Goal: Check status: Check status

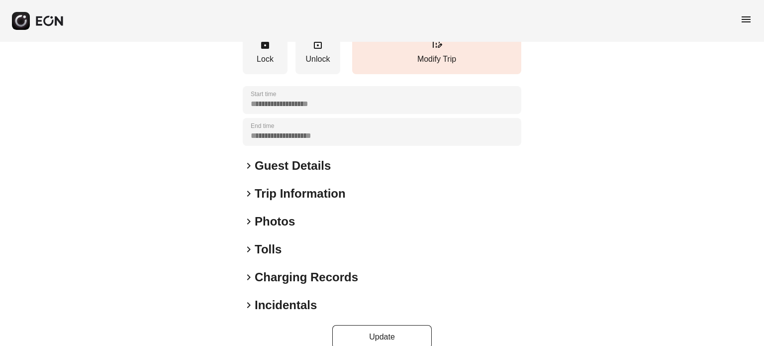
scroll to position [150, 0]
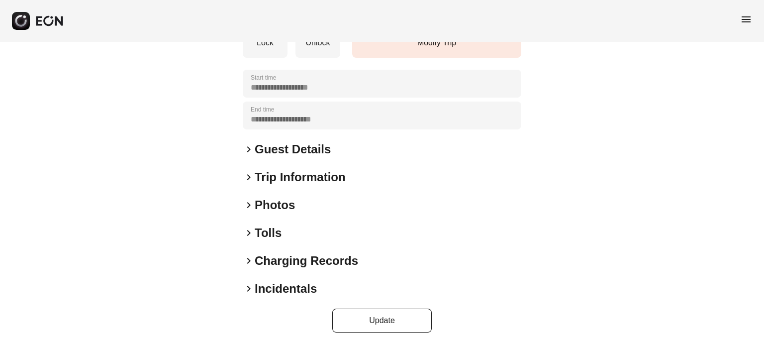
click at [287, 201] on h2 "Photos" at bounding box center [275, 205] width 40 height 16
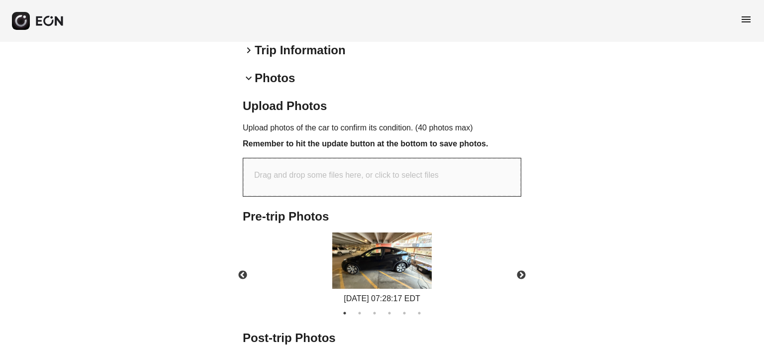
scroll to position [361, 0]
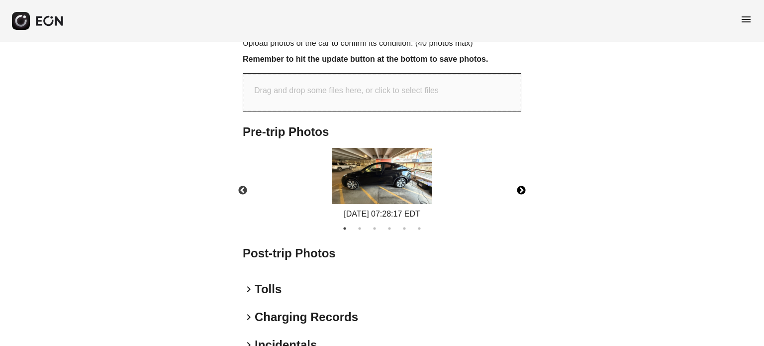
click at [518, 189] on button "Next" at bounding box center [521, 190] width 35 height 35
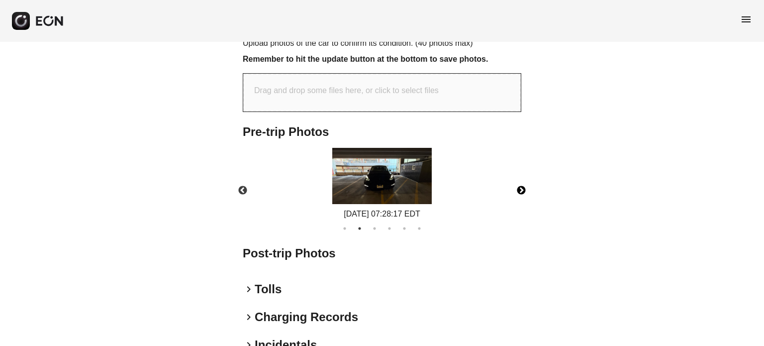
click at [518, 189] on button "Next" at bounding box center [521, 190] width 35 height 35
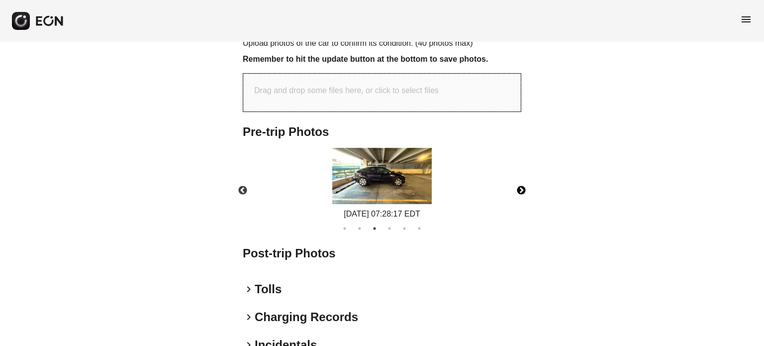
click at [518, 189] on button "Next" at bounding box center [521, 190] width 35 height 35
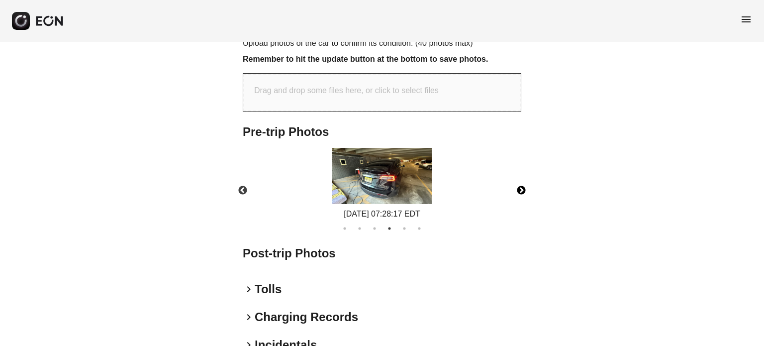
click at [518, 189] on button "Next" at bounding box center [521, 190] width 35 height 35
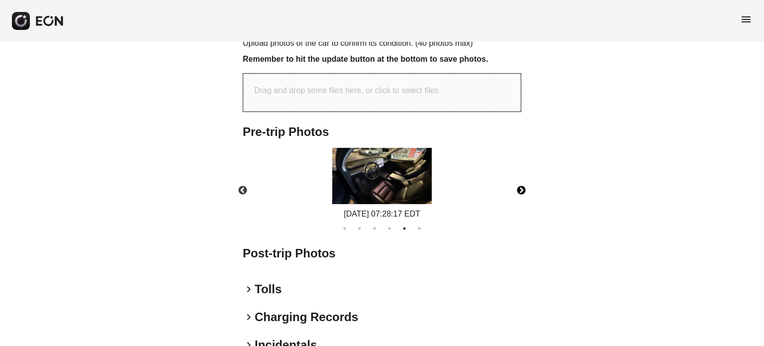
click at [518, 189] on button "Next" at bounding box center [521, 190] width 35 height 35
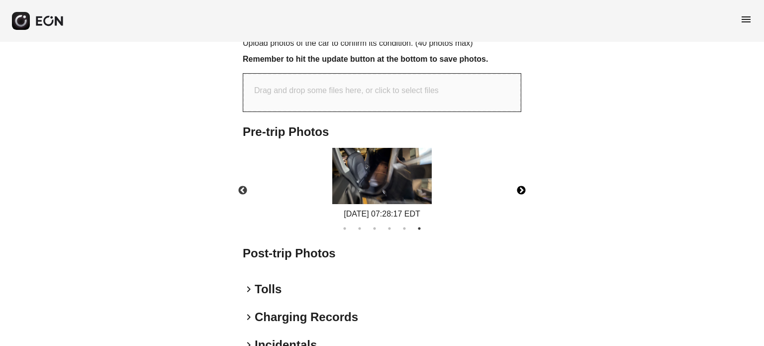
click at [518, 189] on button "Next" at bounding box center [521, 190] width 35 height 35
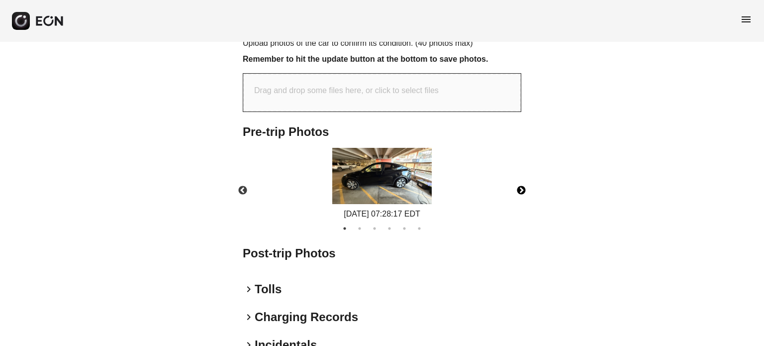
drag, startPoint x: 334, startPoint y: 173, endPoint x: 392, endPoint y: 152, distance: 61.1
click at [392, 152] on img at bounding box center [382, 176] width 100 height 56
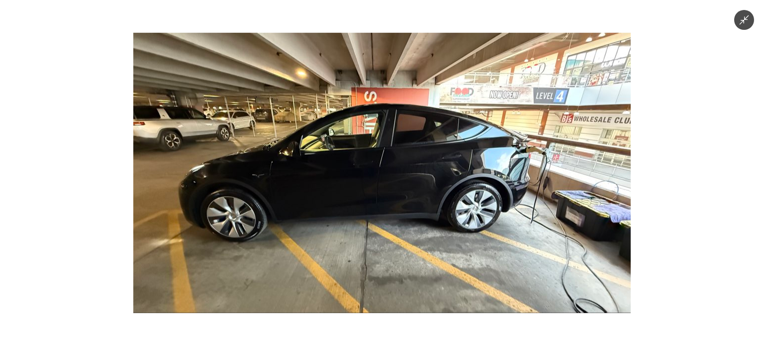
click at [389, 166] on img at bounding box center [382, 173] width 498 height 280
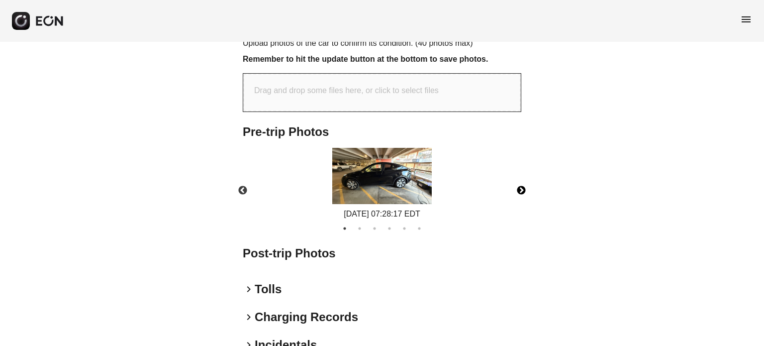
click at [524, 185] on button "Next" at bounding box center [521, 190] width 35 height 35
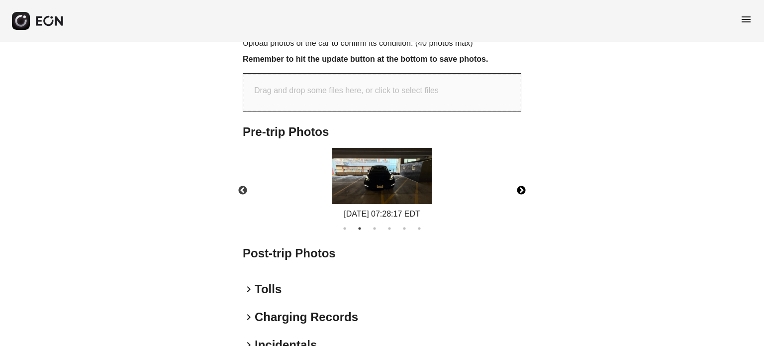
click at [522, 186] on button "Next" at bounding box center [521, 190] width 35 height 35
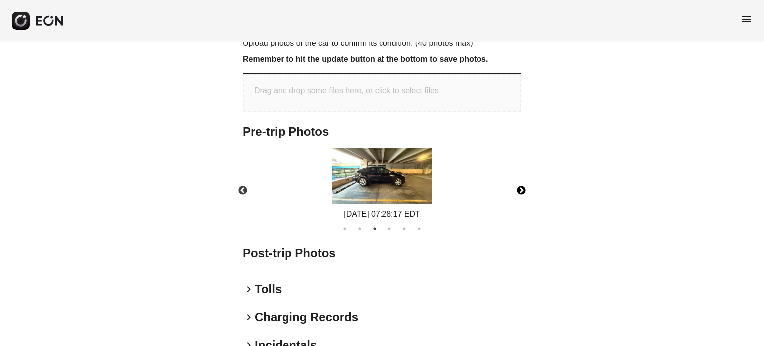
click at [520, 185] on button "Next" at bounding box center [521, 190] width 35 height 35
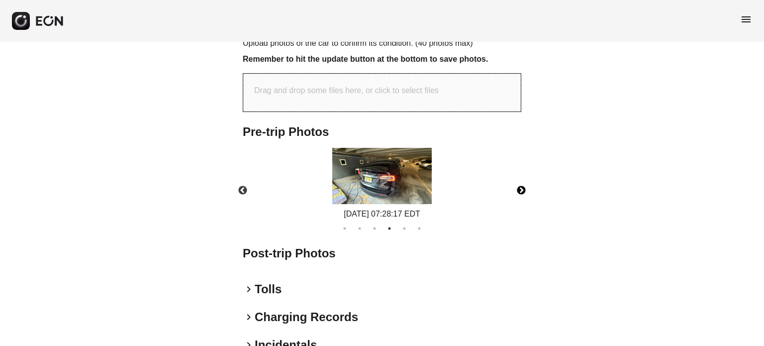
drag, startPoint x: 530, startPoint y: 185, endPoint x: 519, endPoint y: 184, distance: 11.0
click at [530, 185] on button "Next" at bounding box center [521, 190] width 35 height 35
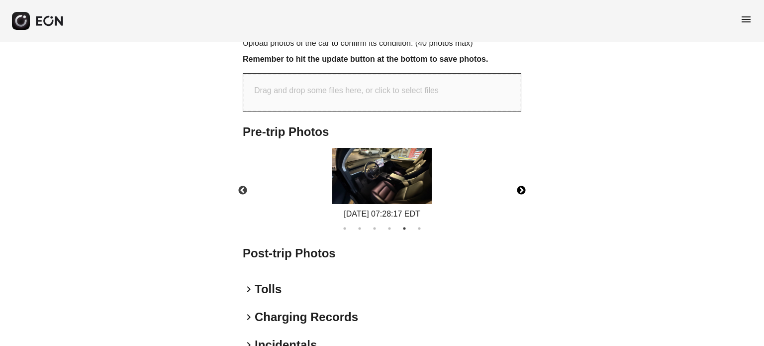
drag, startPoint x: 520, startPoint y: 187, endPoint x: 503, endPoint y: 186, distance: 16.5
click at [520, 187] on button "Next" at bounding box center [521, 190] width 35 height 35
